Goal: Task Accomplishment & Management: Use online tool/utility

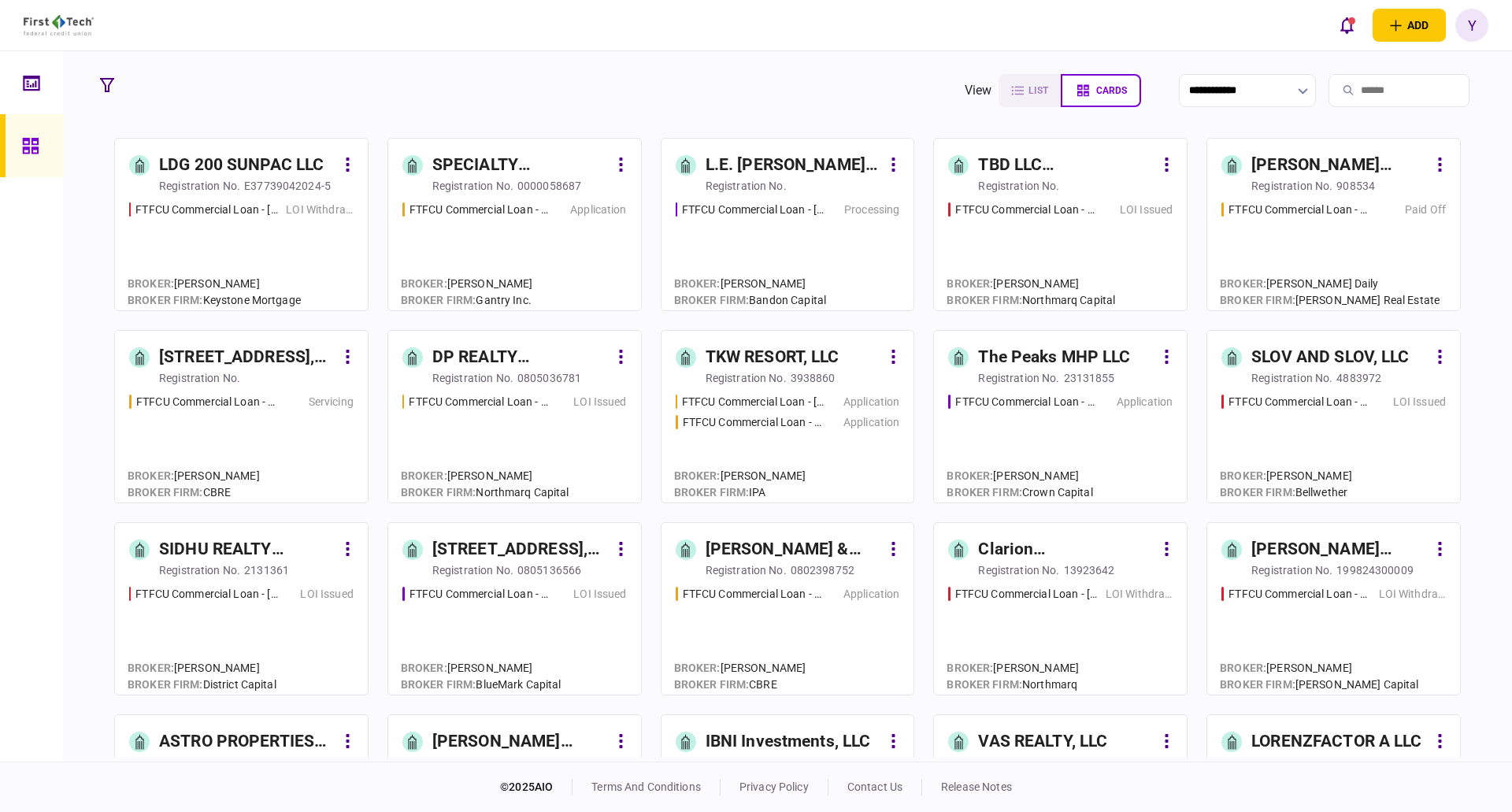
drag, startPoint x: 1326, startPoint y: 91, endPoint x: 1337, endPoint y: 91, distance: 11.0
click at [1328, 91] on input "search" at bounding box center [1399, 91] width 141 height 33
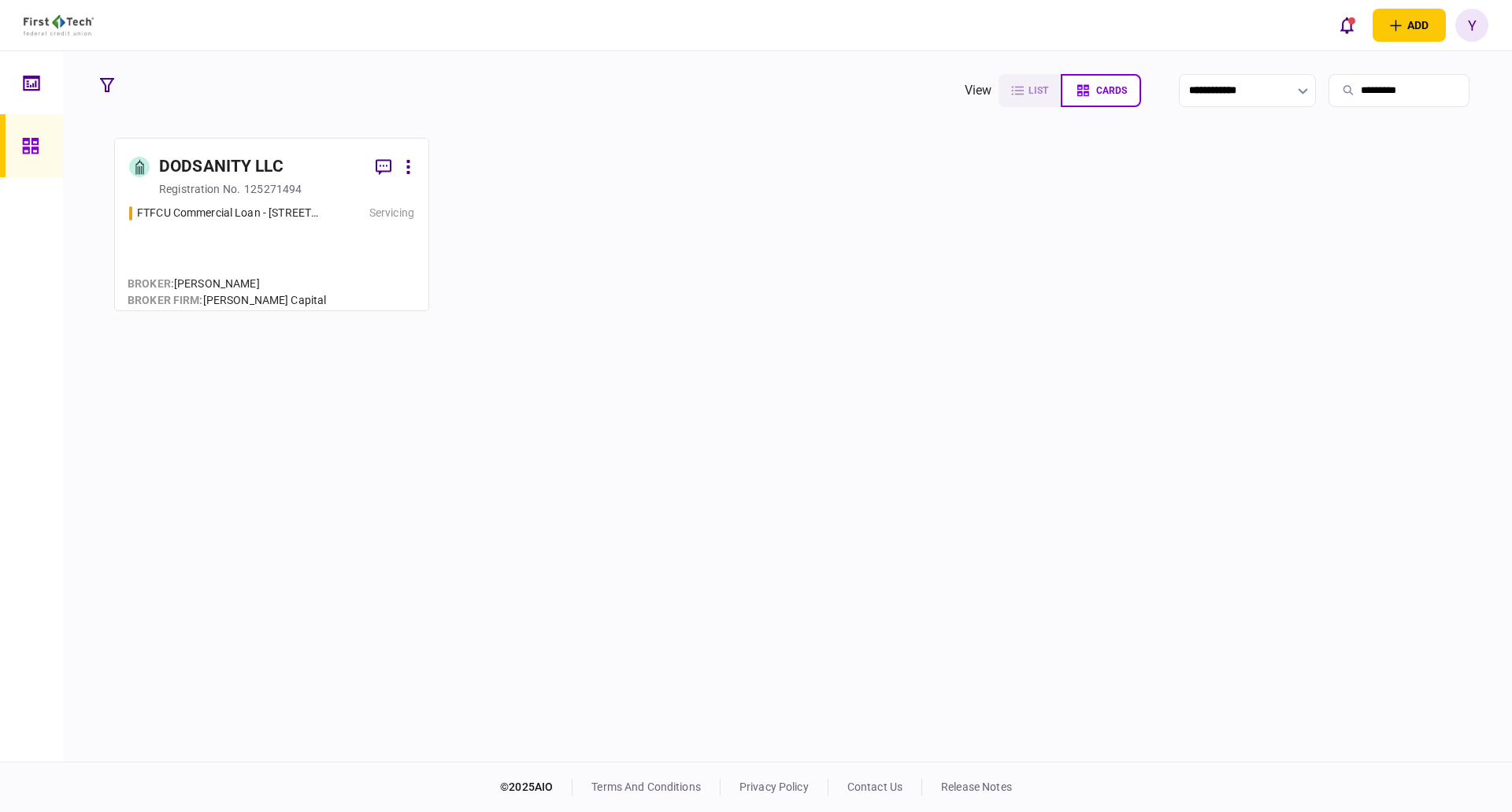
type input "*********"
click at [274, 176] on div "DODSANITY LLC" at bounding box center [221, 167] width 125 height 25
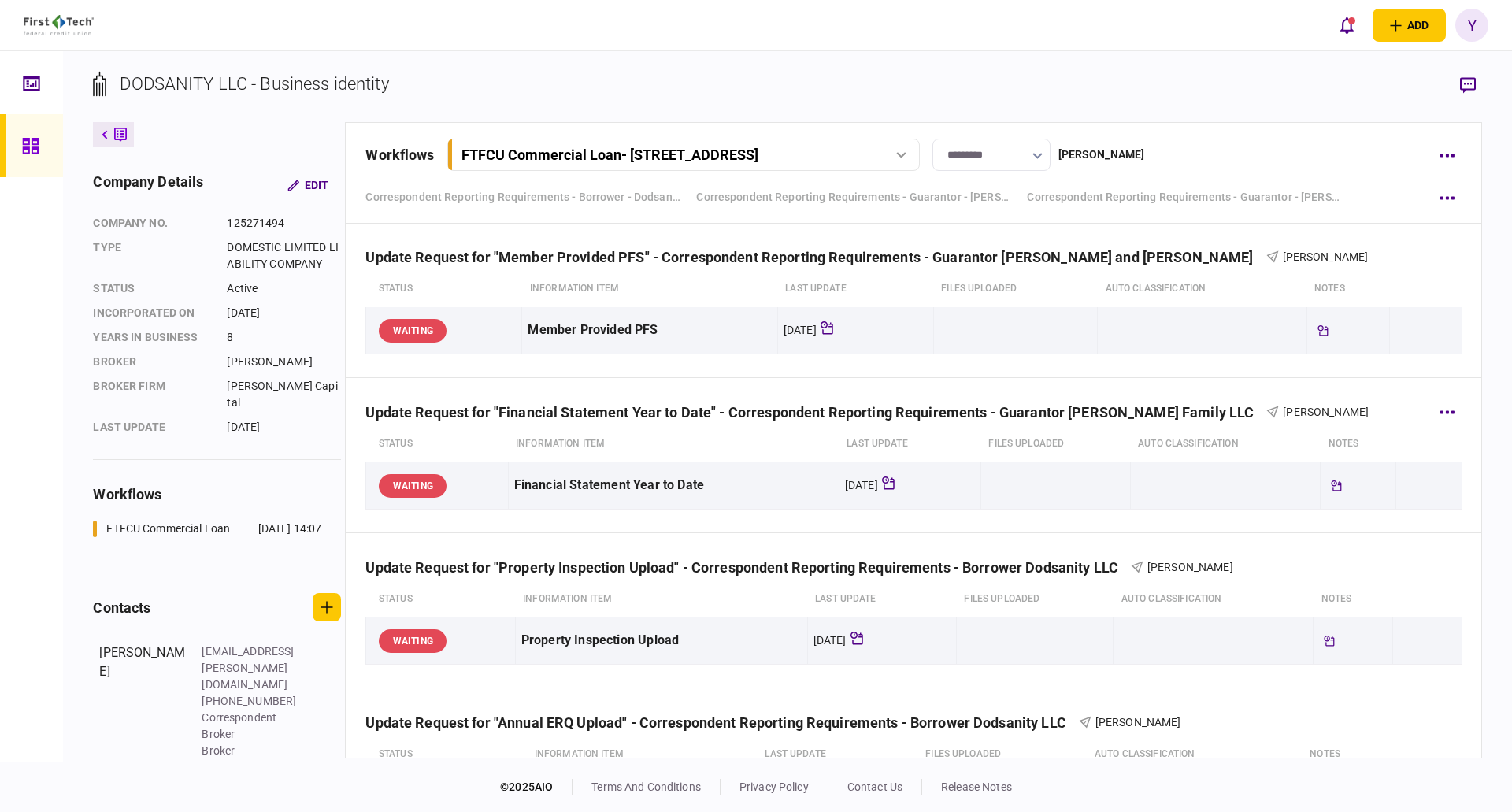
scroll to position [2048, 0]
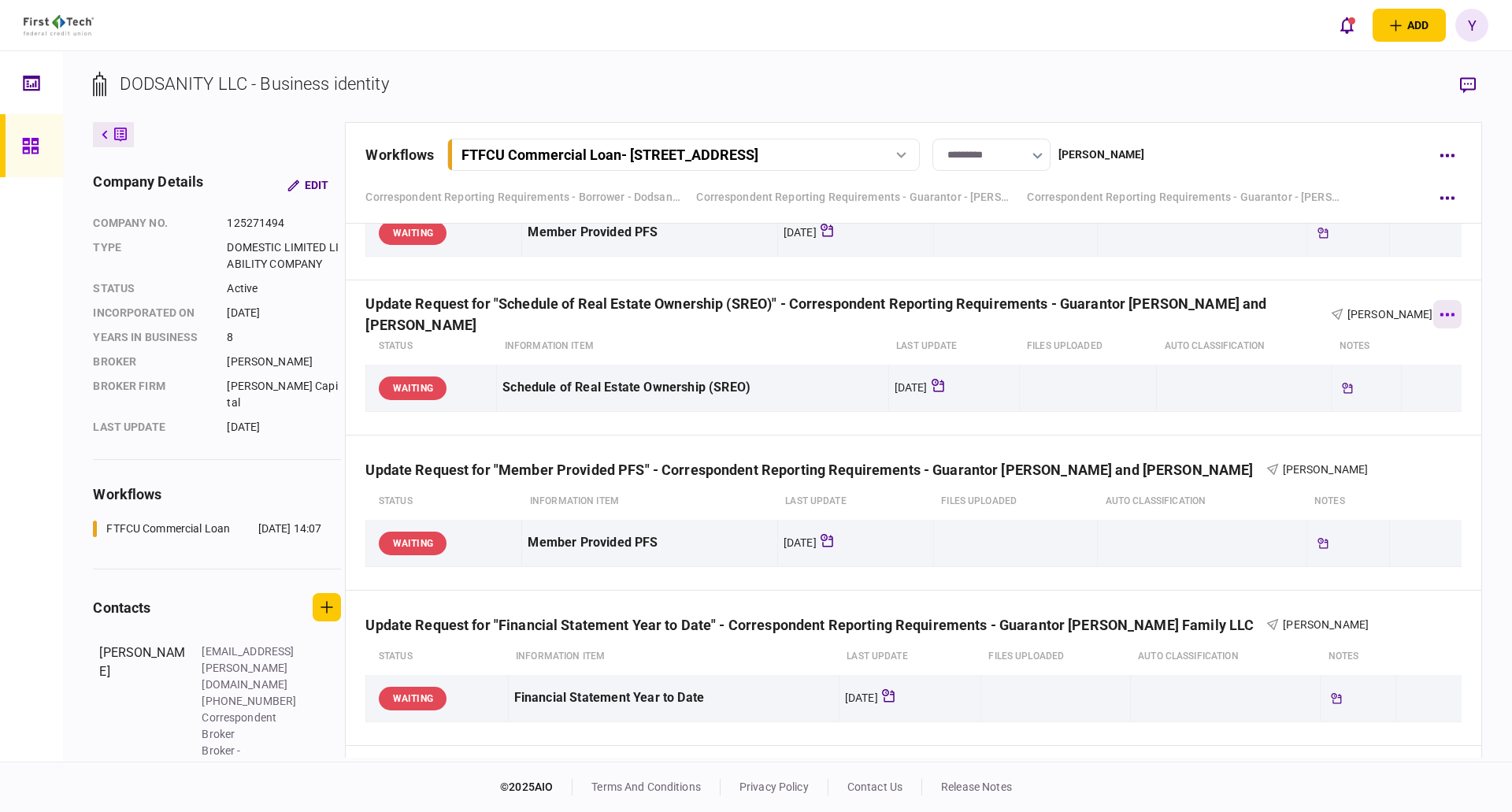
click at [1442, 316] on icon "button" at bounding box center [1446, 315] width 15 height 4
click at [1164, 294] on div at bounding box center [756, 406] width 1512 height 812
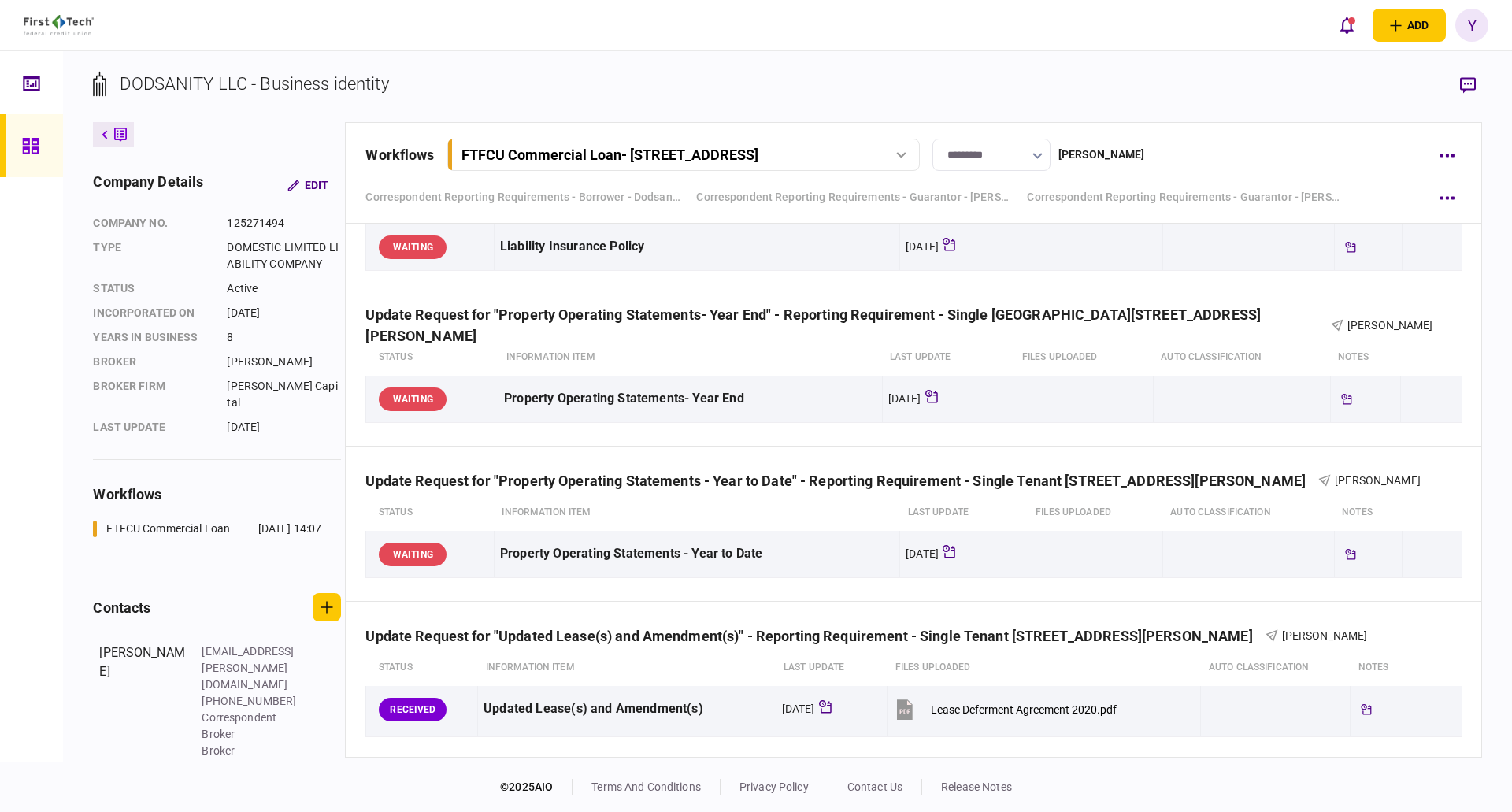
scroll to position [1339, 0]
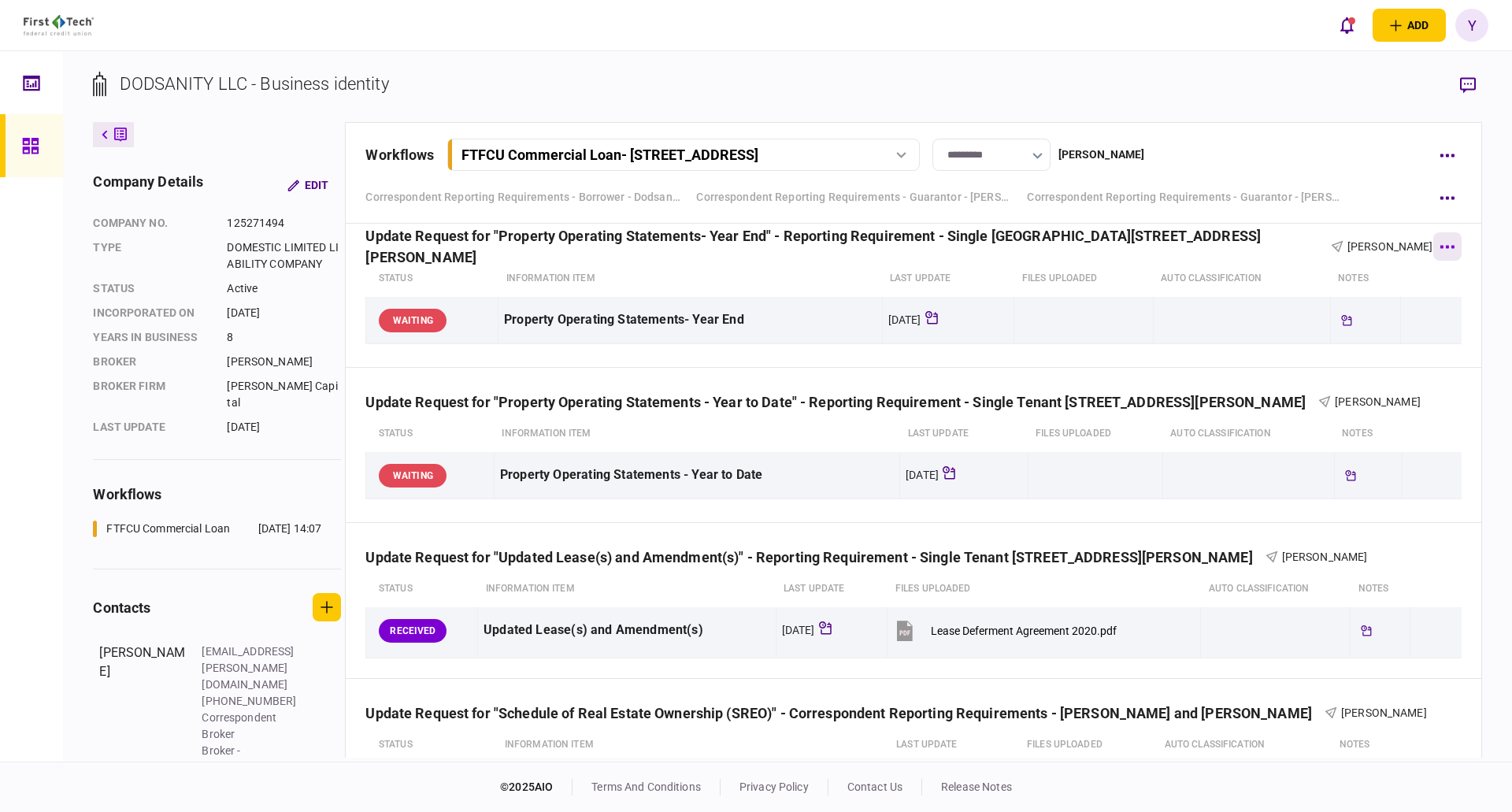
click at [1434, 252] on button "button" at bounding box center [1446, 246] width 28 height 28
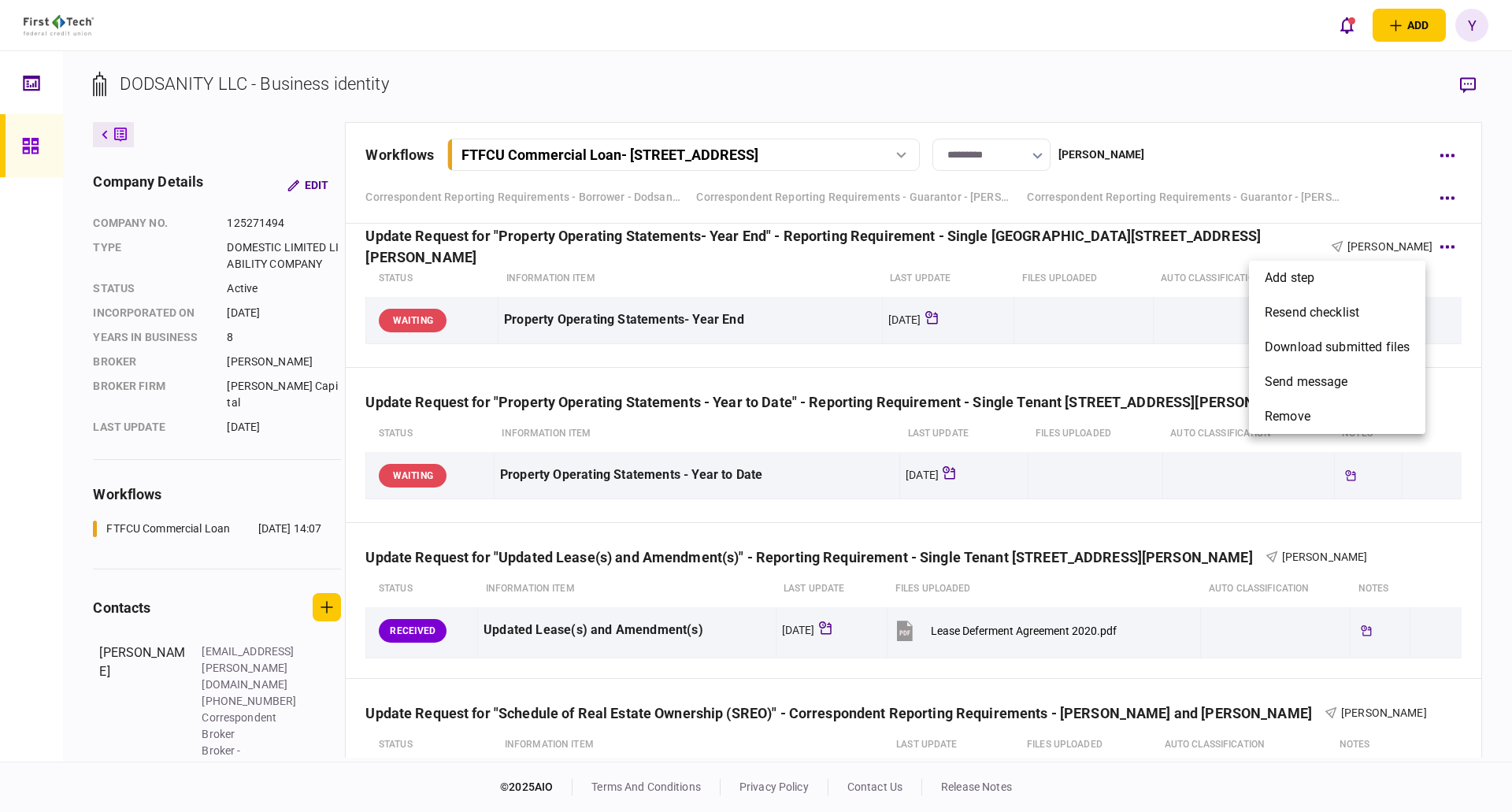
click at [1231, 294] on div at bounding box center [756, 406] width 1512 height 812
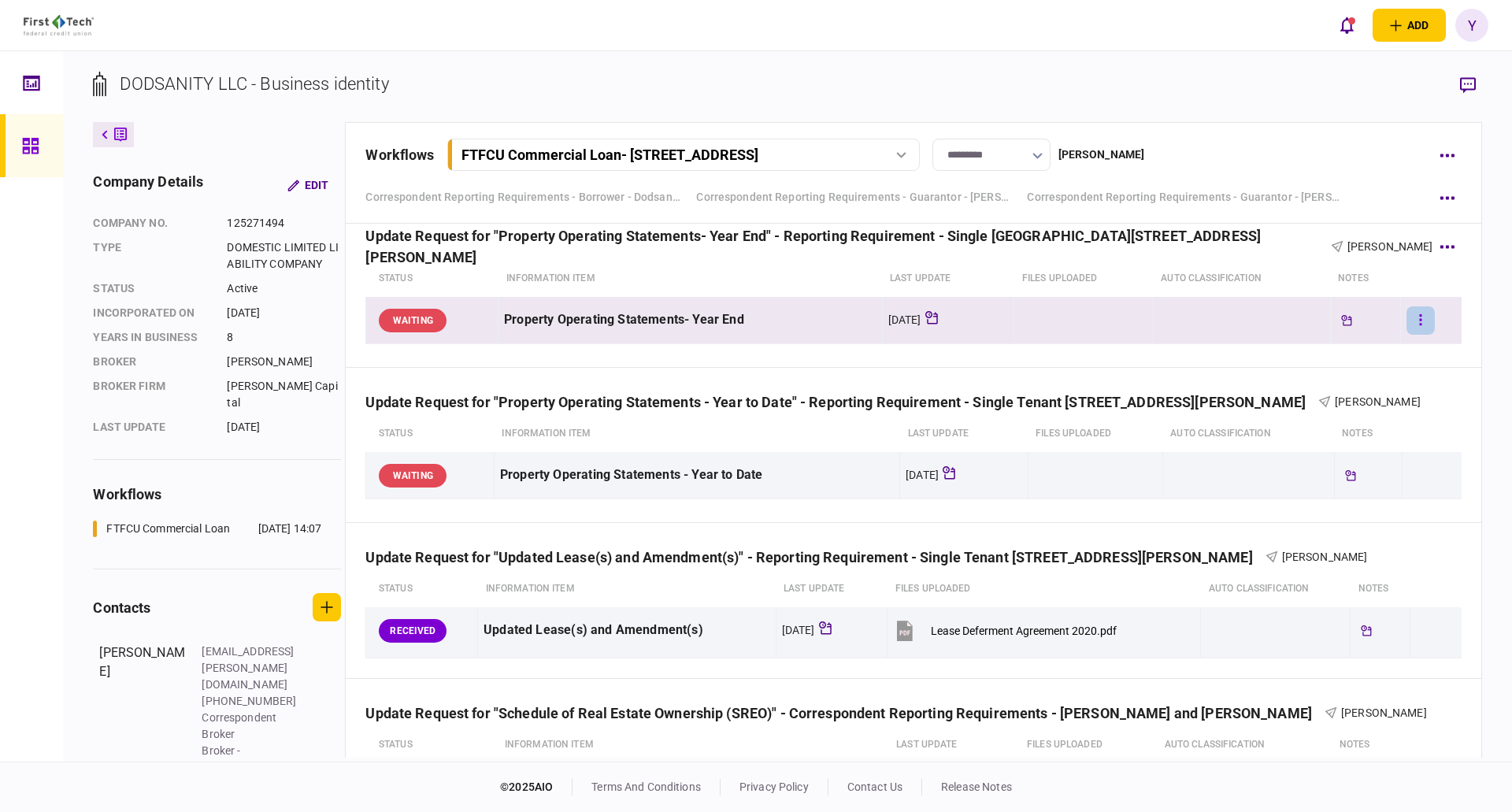
click at [1415, 319] on button "button" at bounding box center [1420, 320] width 28 height 28
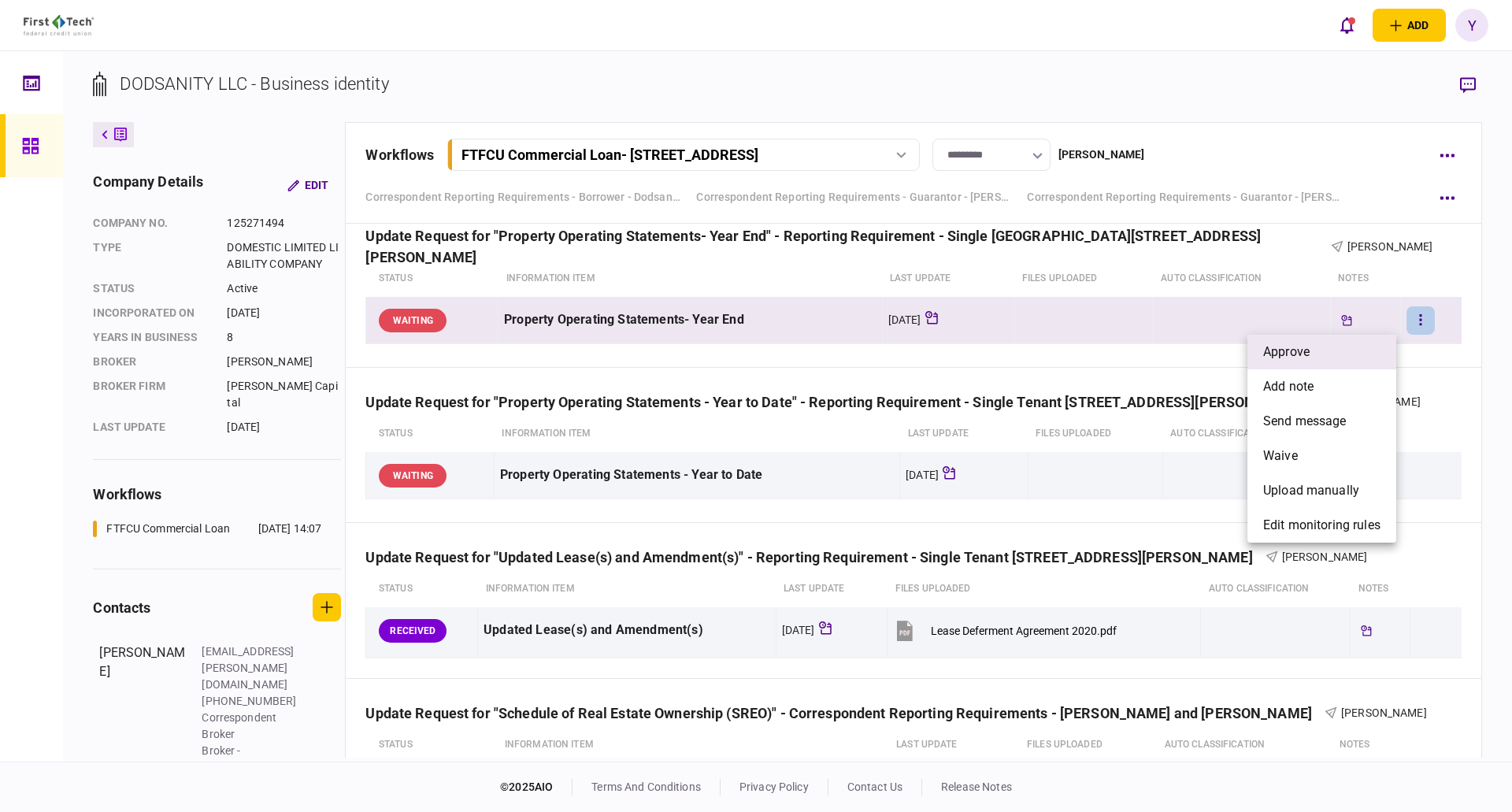
click at [1330, 359] on li "approve" at bounding box center [1321, 352] width 149 height 35
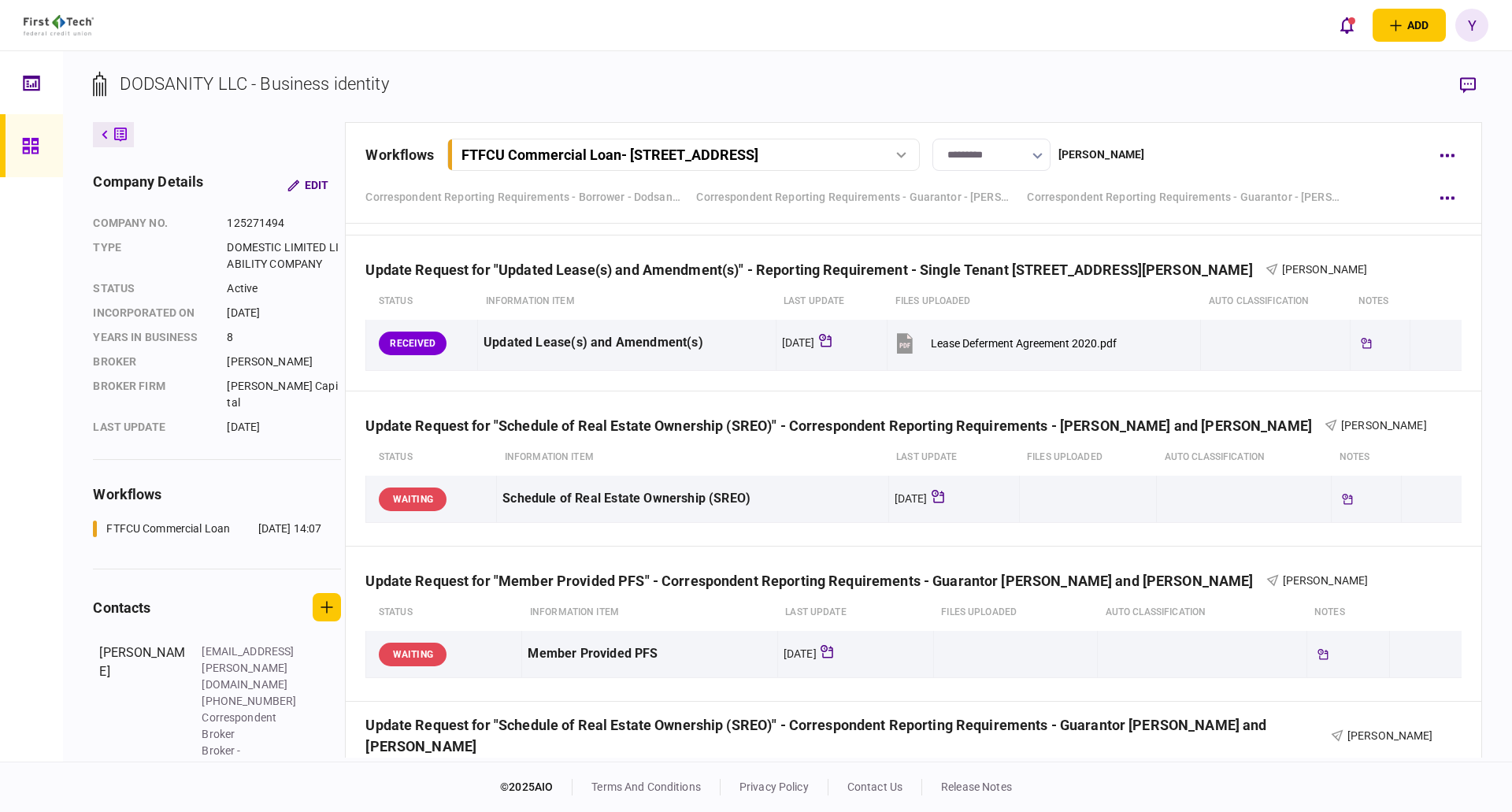
scroll to position [1654, 0]
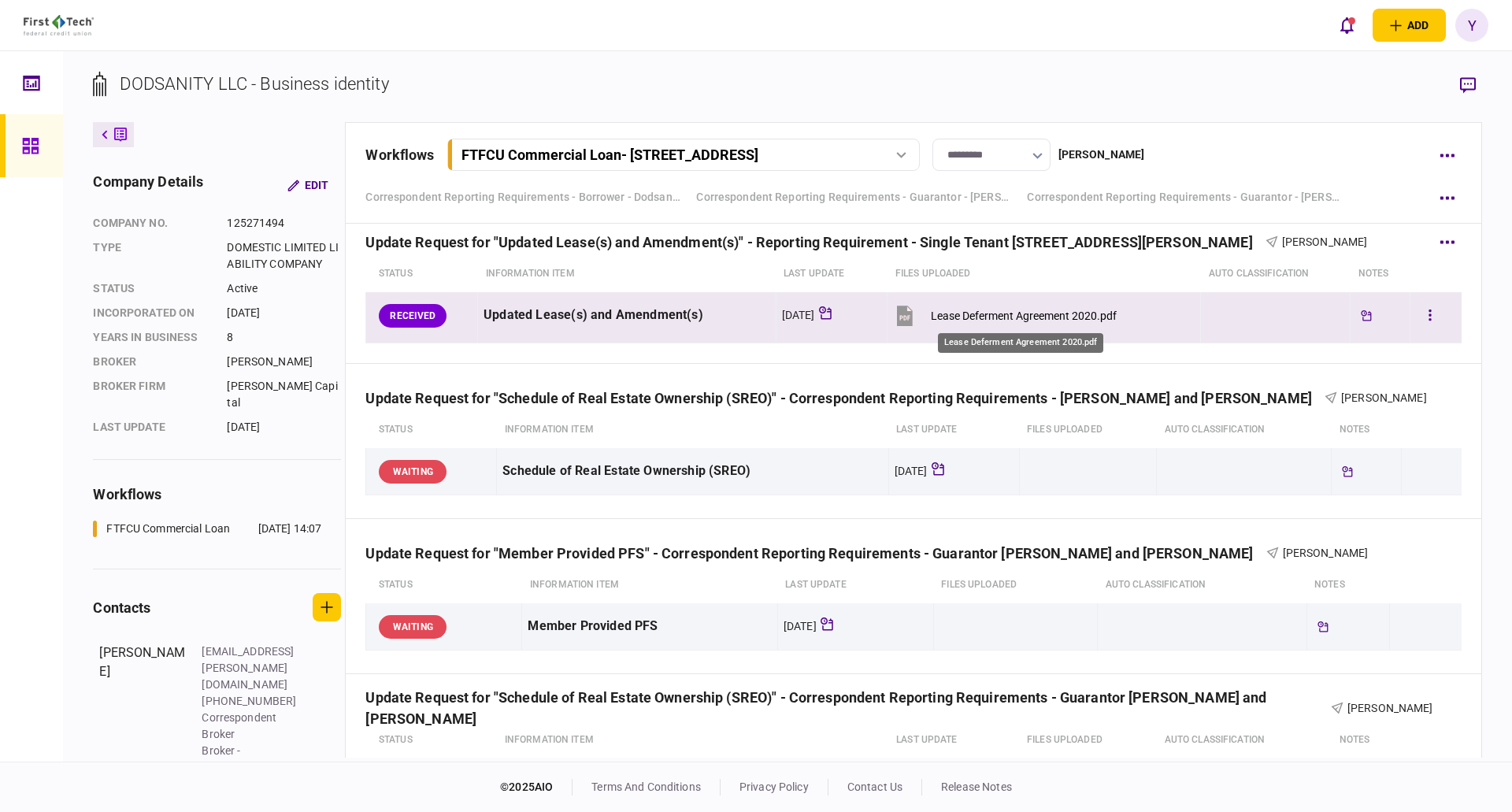
click at [1041, 317] on div "Lease Deferment Agreement 2020.pdf" at bounding box center [1023, 316] width 186 height 13
click at [1429, 323] on button "button" at bounding box center [1429, 316] width 28 height 28
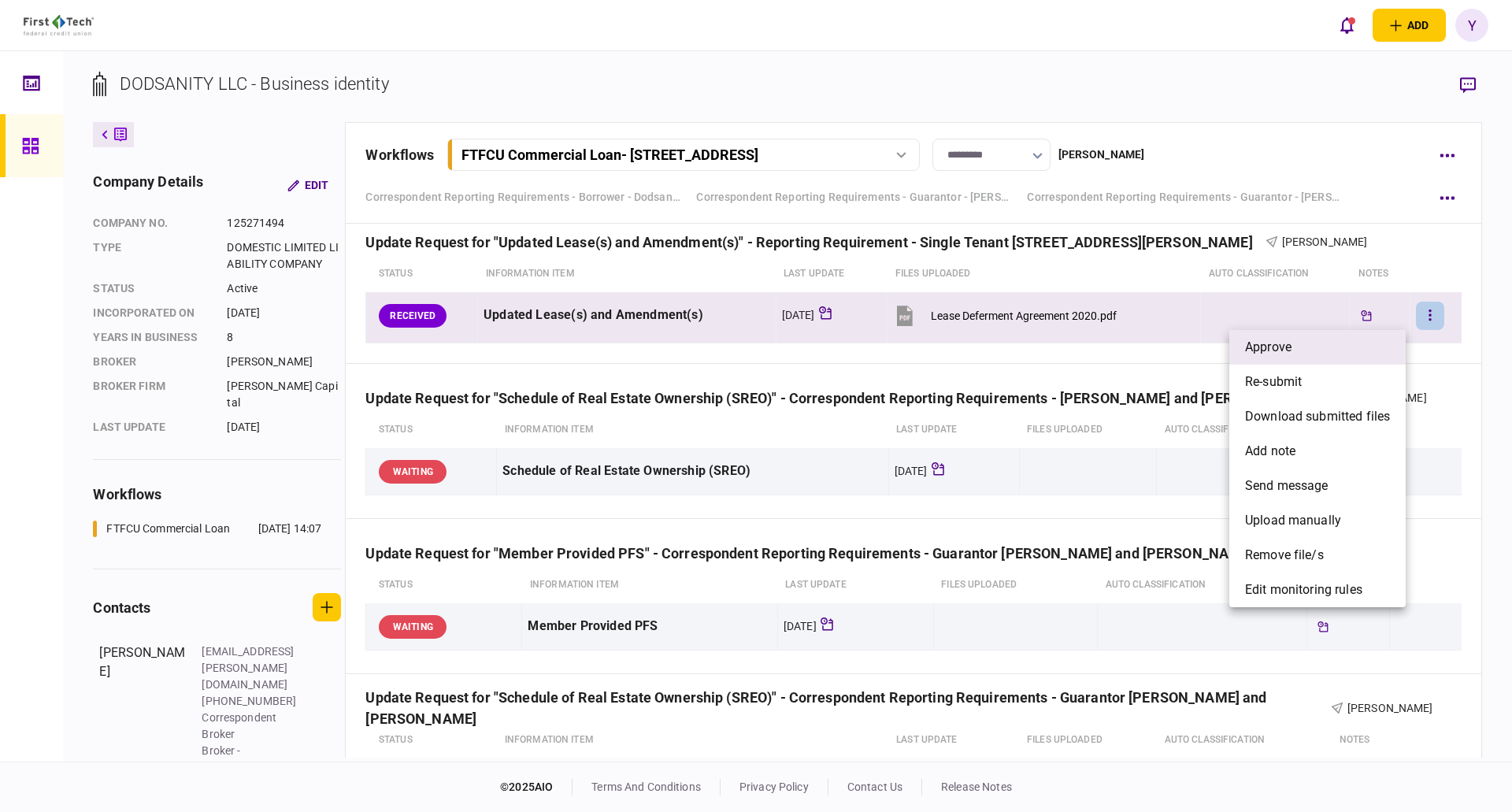
click at [1302, 344] on li "approve" at bounding box center [1318, 347] width 176 height 35
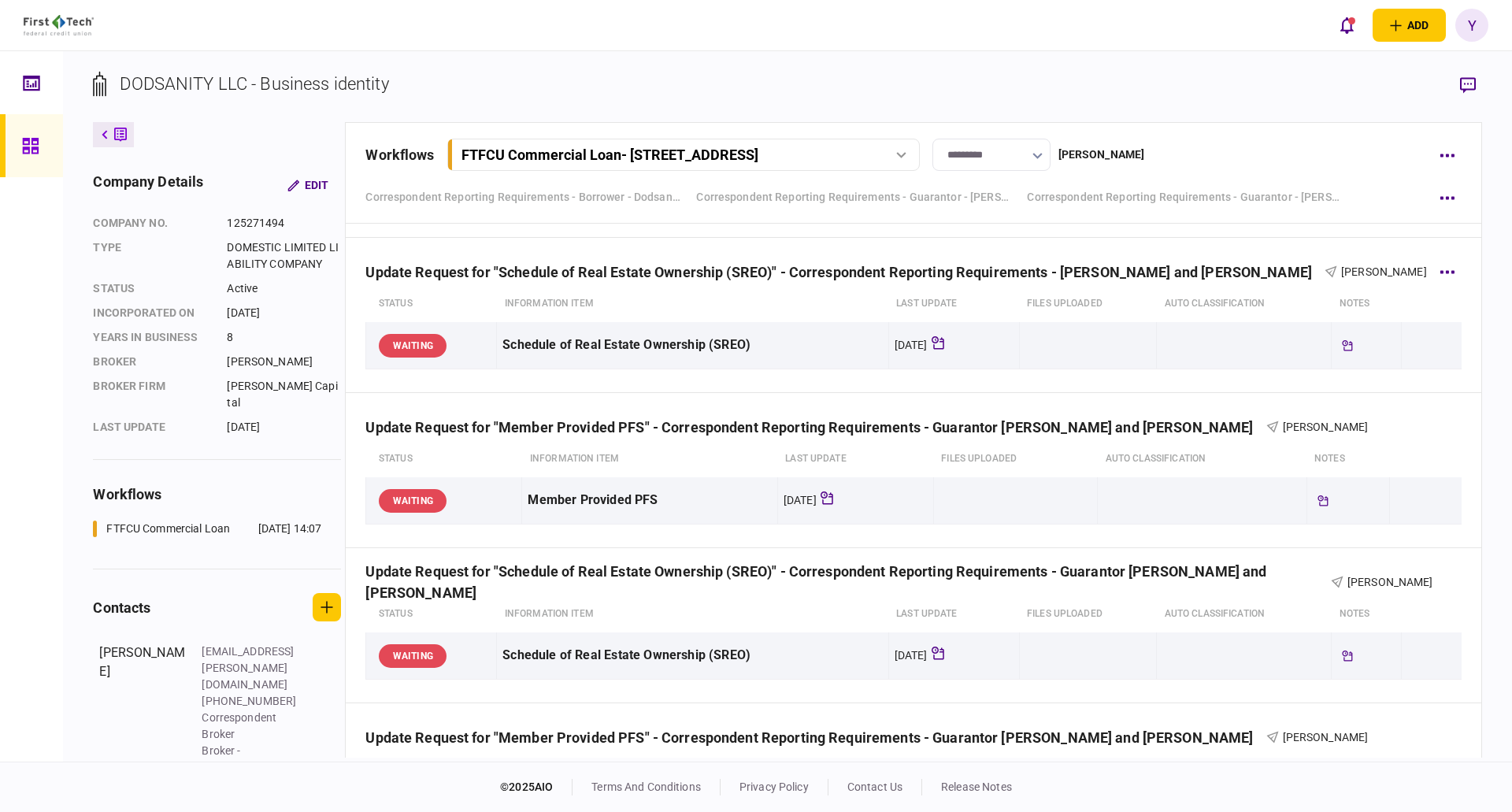
scroll to position [1812, 0]
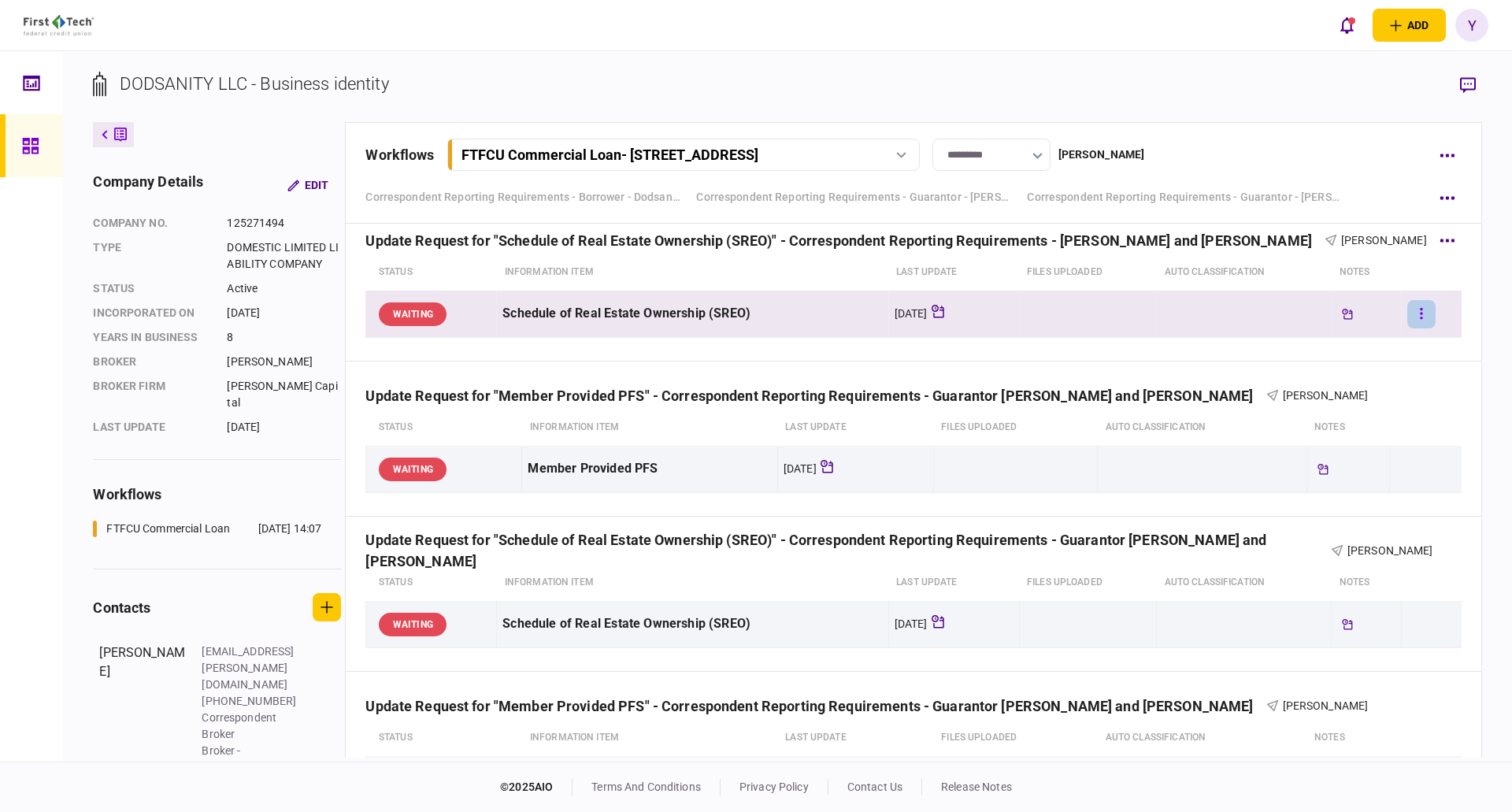
click at [1423, 323] on button "button" at bounding box center [1420, 314] width 28 height 28
click at [1445, 409] on div at bounding box center [756, 406] width 1512 height 812
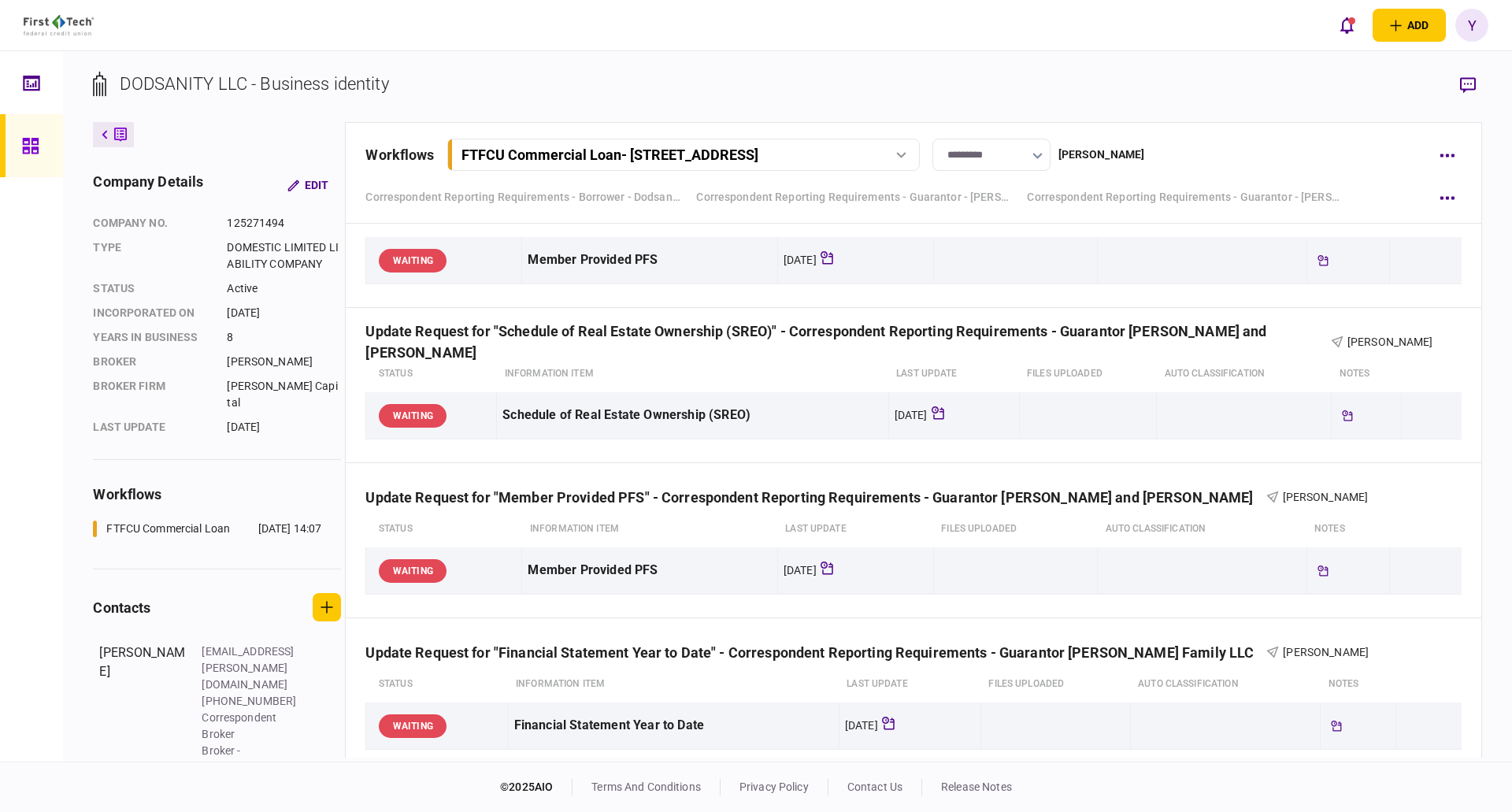
scroll to position [2048, 0]
